Goal: Information Seeking & Learning: Learn about a topic

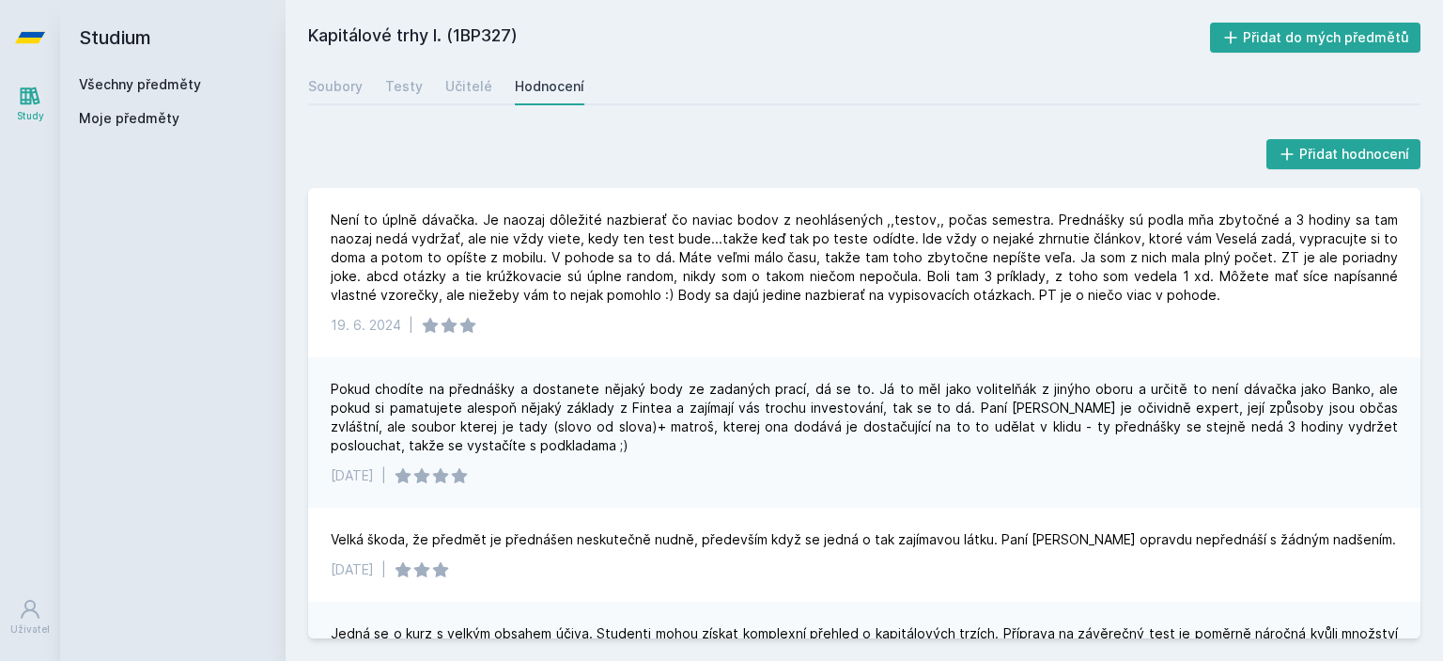
click at [146, 82] on link "Všechny předměty" at bounding box center [140, 84] width 122 height 16
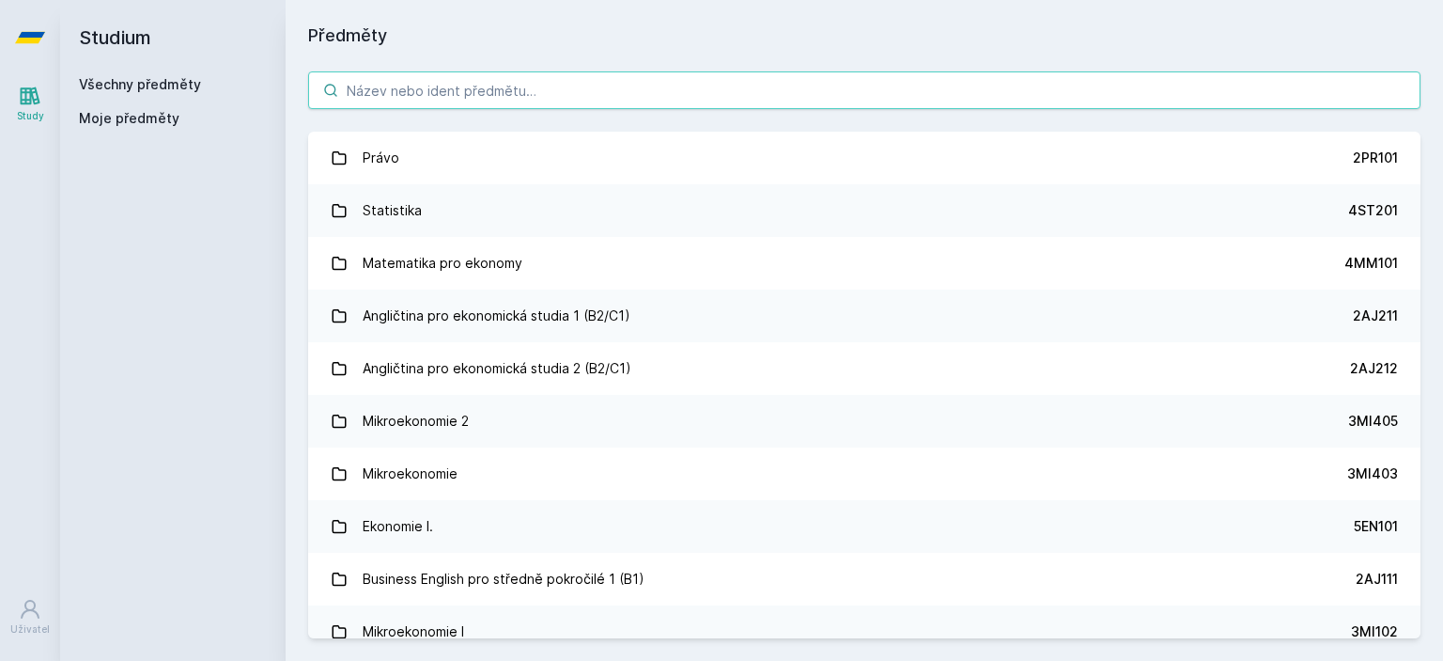
click at [397, 92] on input "search" at bounding box center [864, 90] width 1113 height 38
paste input "3PO770"
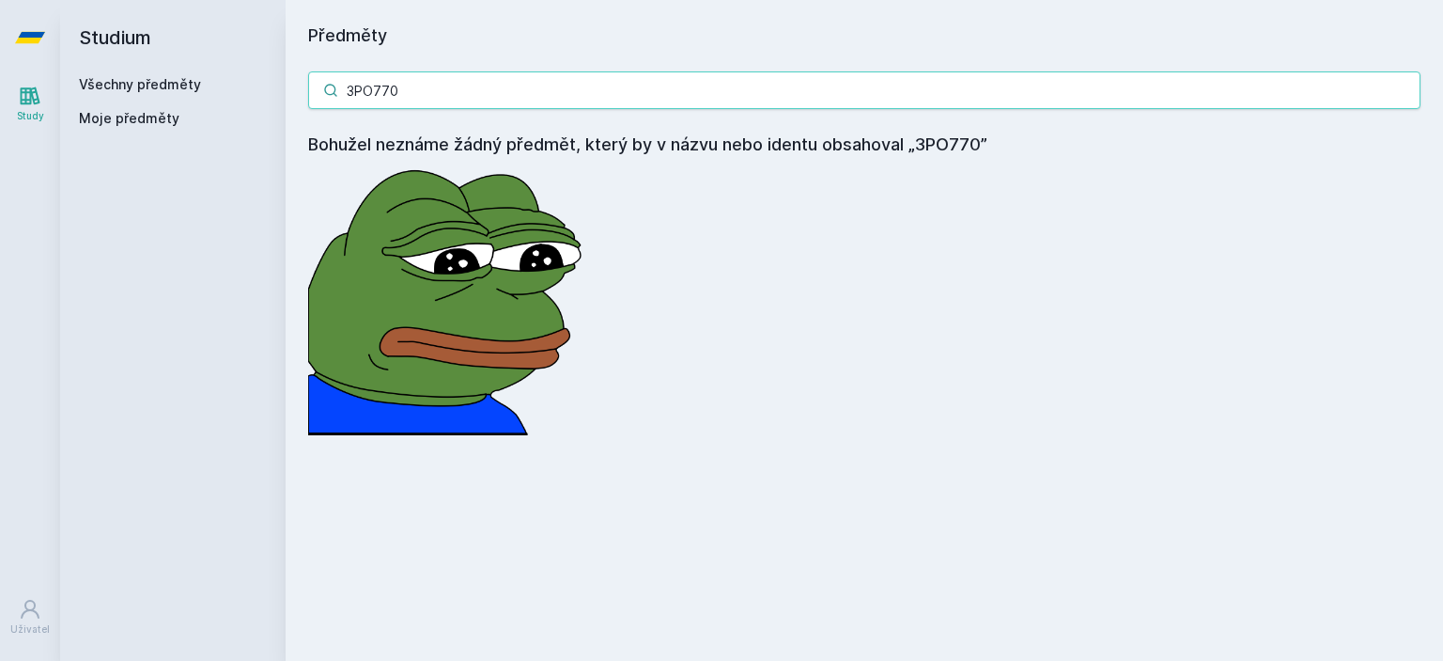
drag, startPoint x: 445, startPoint y: 97, endPoint x: 313, endPoint y: 91, distance: 132.6
click at [313, 91] on input "3PO770" at bounding box center [864, 90] width 1113 height 38
paste input "1FP423"
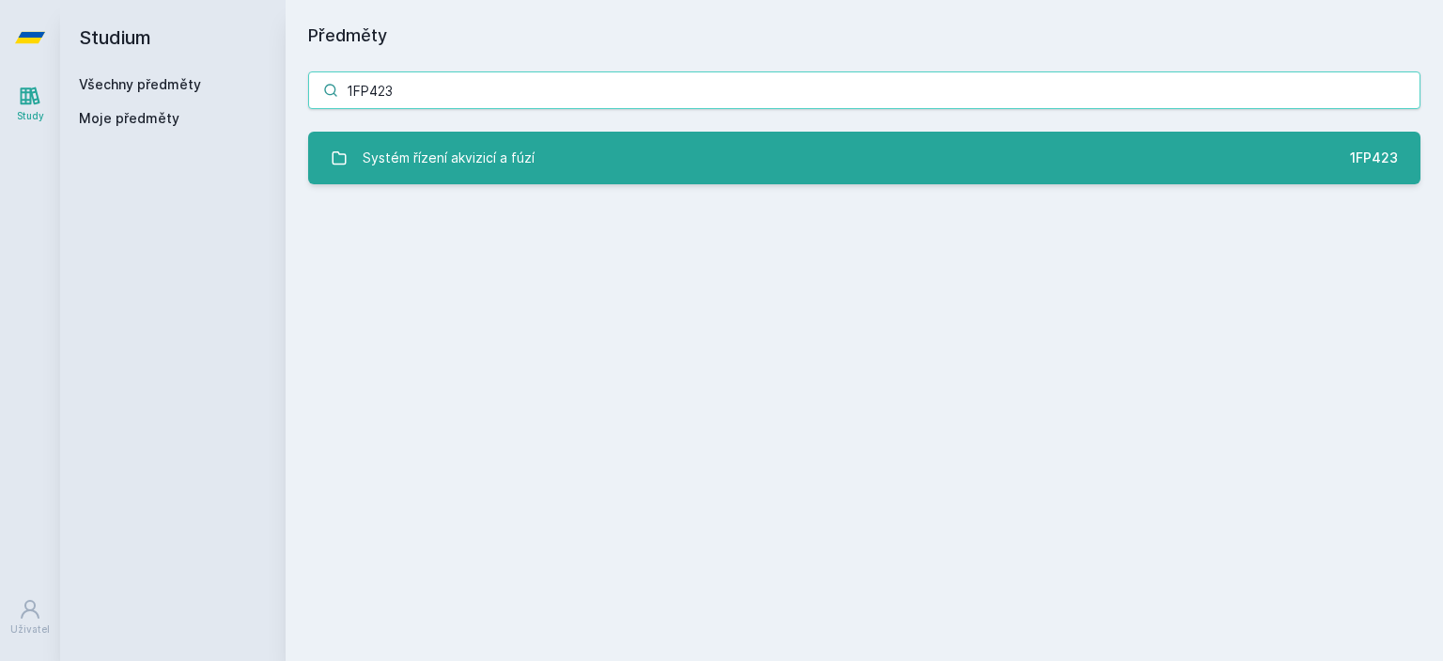
type input "1FP423"
click at [419, 152] on div "Systém řízení akvizicí a fúzí" at bounding box center [449, 158] width 172 height 38
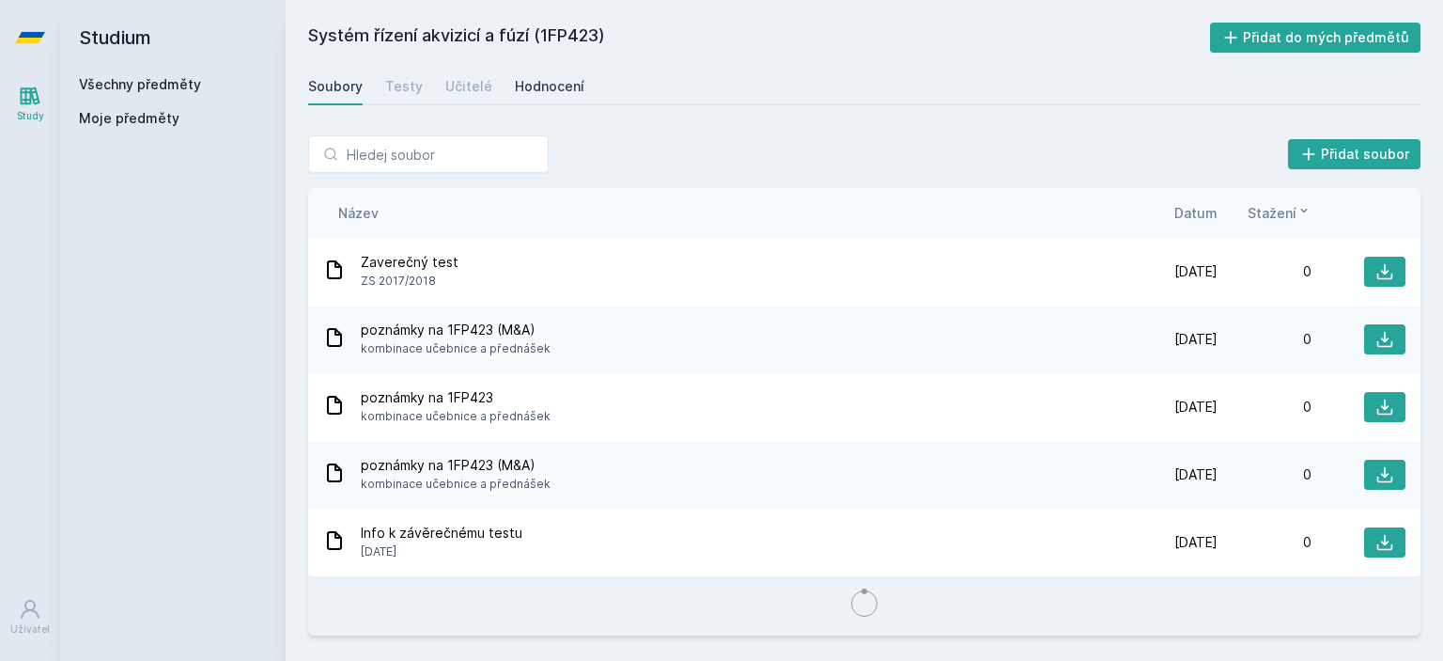
click at [534, 83] on div "Hodnocení" at bounding box center [550, 86] width 70 height 19
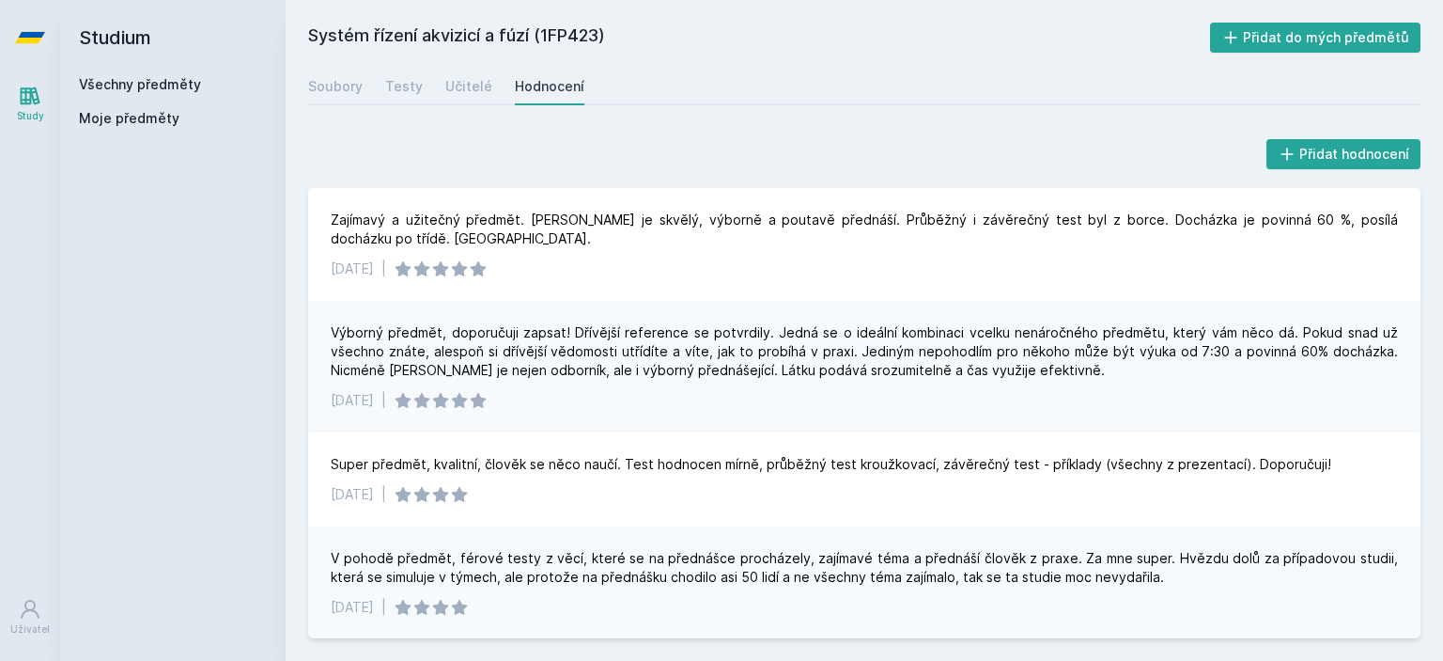
drag, startPoint x: 154, startPoint y: 83, endPoint x: 180, endPoint y: 84, distance: 26.3
click at [154, 82] on link "Všechny předměty" at bounding box center [140, 84] width 122 height 16
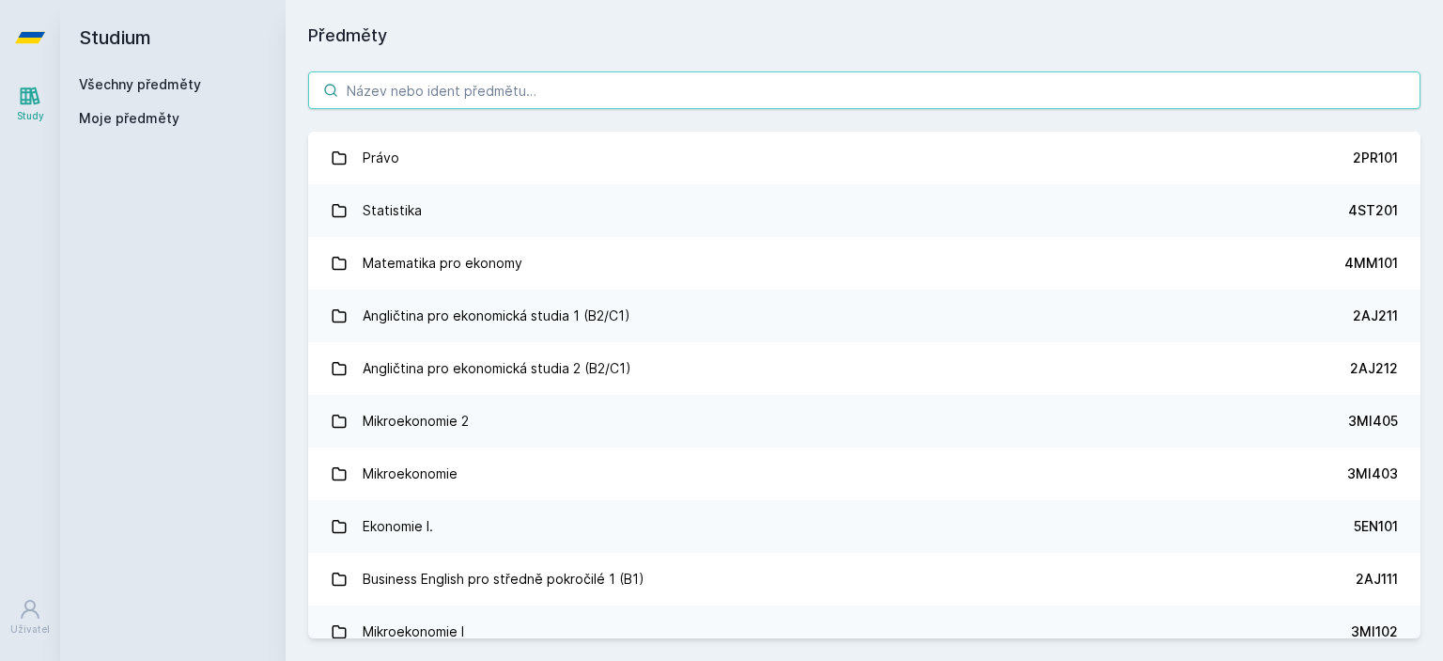
click at [436, 102] on input "search" at bounding box center [864, 90] width 1113 height 38
paste input "5HP752"
type input "5HP752"
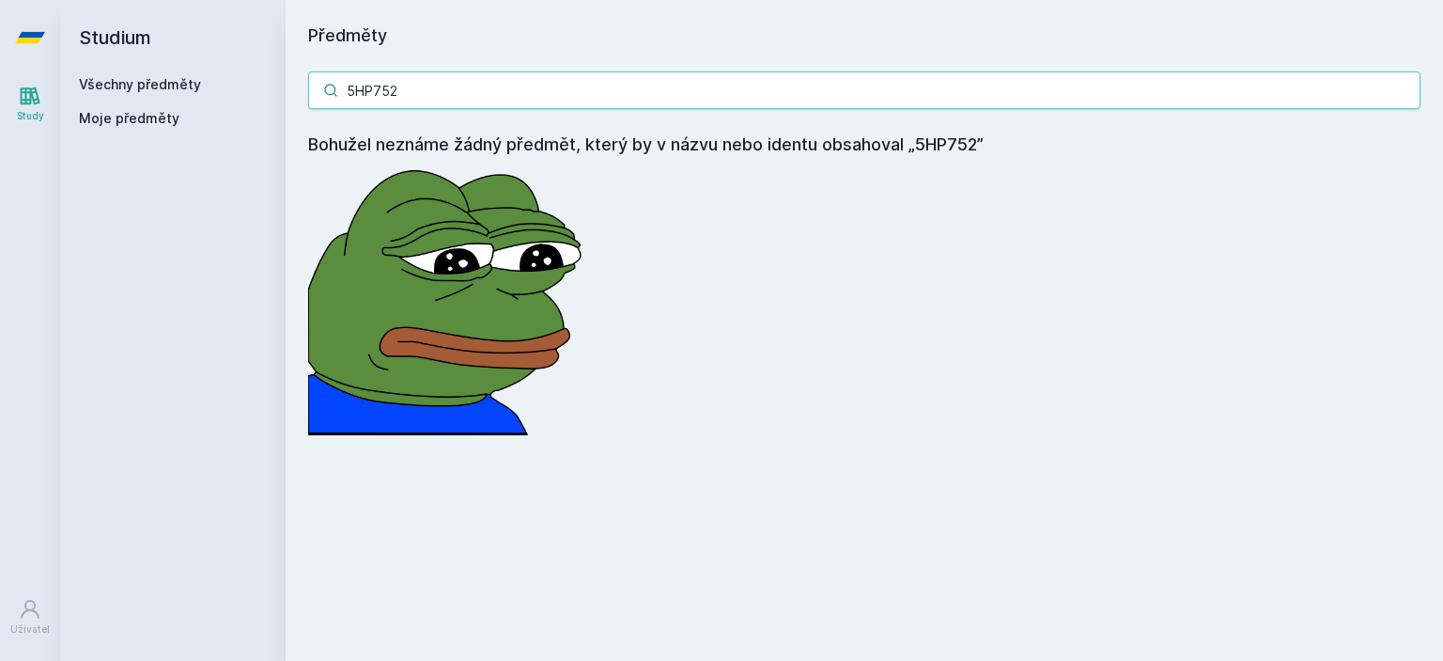
click at [252, 66] on div "Studium Všechny předměty Moje předměty Předměty 5HP752 Bohužel neznáme žádný př…" at bounding box center [751, 330] width 1383 height 661
